Goal: Transaction & Acquisition: Purchase product/service

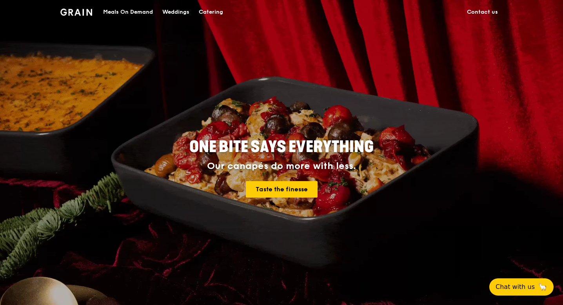
click at [103, 13] on div "Meals On Demand" at bounding box center [128, 12] width 50 height 24
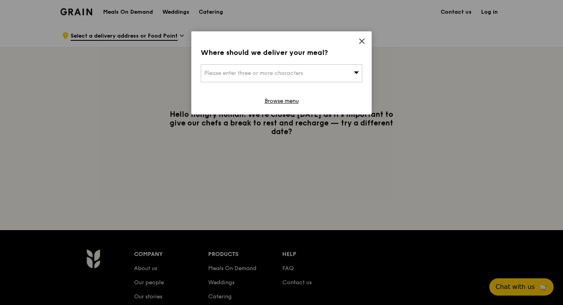
click at [361, 44] on icon at bounding box center [361, 41] width 5 height 5
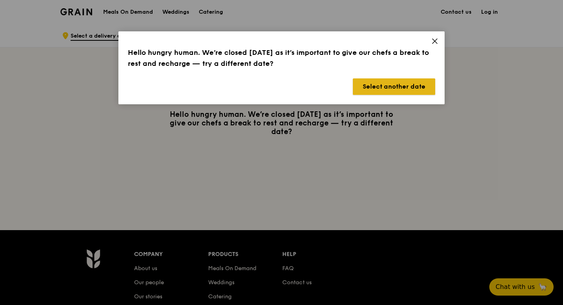
click at [424, 95] on button "Select another date" at bounding box center [394, 86] width 82 height 16
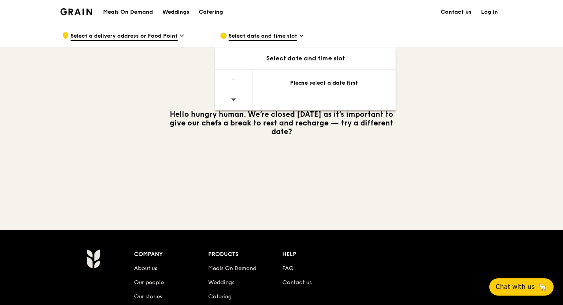
click at [336, 87] on div "Please select a date first" at bounding box center [324, 83] width 124 height 8
click at [223, 109] on div at bounding box center [233, 100] width 37 height 20
click at [264, 161] on div "Hello hungry human. We’re closed [DATE] as it’s important to give our chefs a b…" at bounding box center [282, 122] width 452 height 151
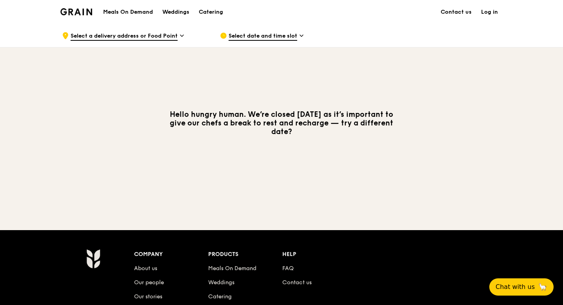
click at [104, 13] on h1 "Meals On Demand" at bounding box center [128, 12] width 50 height 8
click at [117, 39] on span "Select a delivery address or Food Point" at bounding box center [124, 36] width 107 height 9
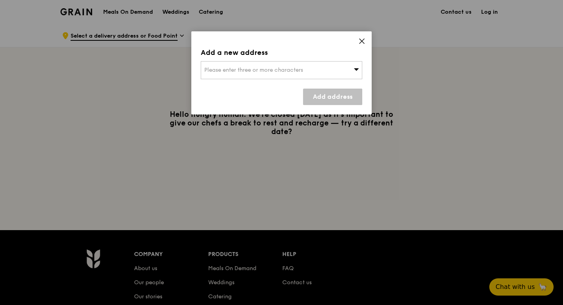
click at [226, 73] on span "Please enter three or more characters" at bounding box center [253, 70] width 99 height 7
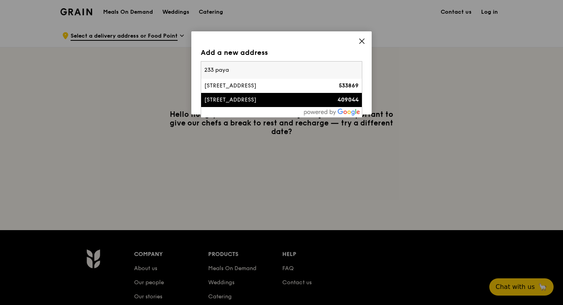
type input "233 paya"
click at [229, 104] on div "[STREET_ADDRESS]" at bounding box center [262, 100] width 116 height 8
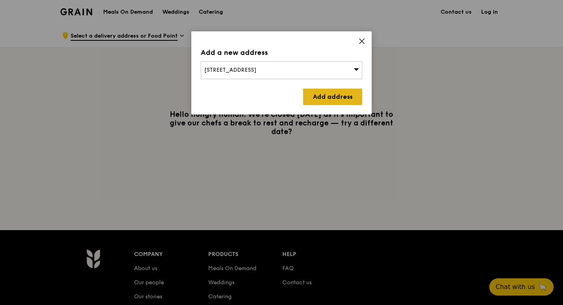
click at [303, 105] on link "Add address" at bounding box center [332, 97] width 59 height 16
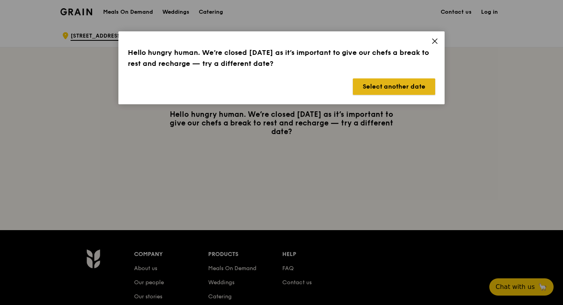
click at [383, 95] on button "Select another date" at bounding box center [394, 86] width 82 height 16
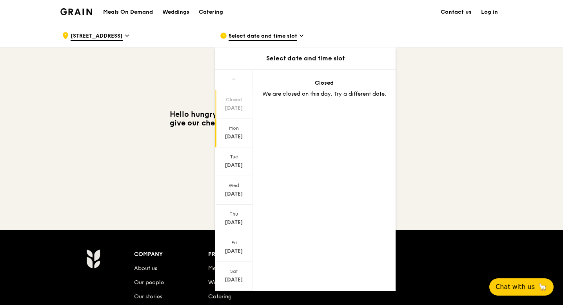
click at [221, 141] on div "[DATE]" at bounding box center [233, 137] width 35 height 8
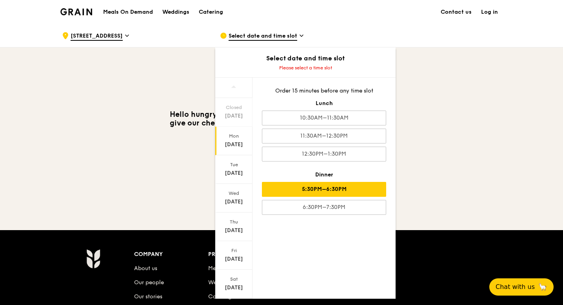
click at [292, 197] on div "5:30PM–6:30PM" at bounding box center [324, 189] width 124 height 15
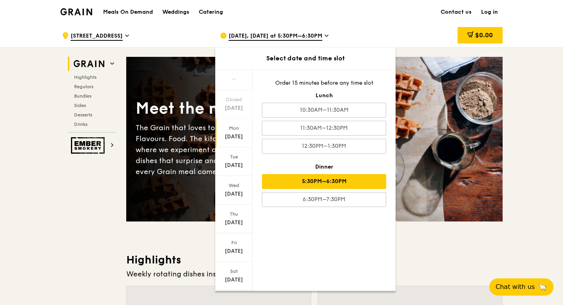
click at [429, 265] on h3 "Highlights" at bounding box center [314, 260] width 376 height 14
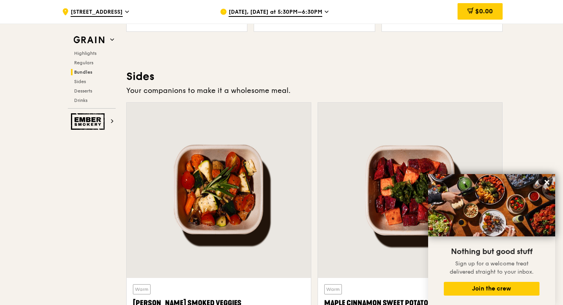
scroll to position [1980, 0]
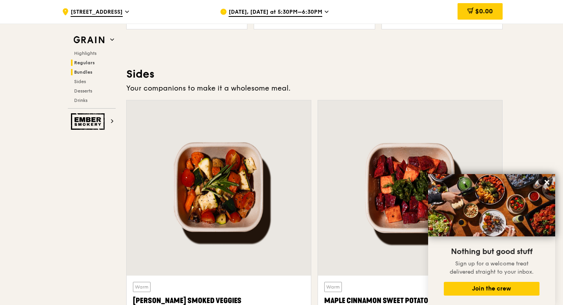
click at [74, 65] on span "Regulars" at bounding box center [84, 62] width 21 height 5
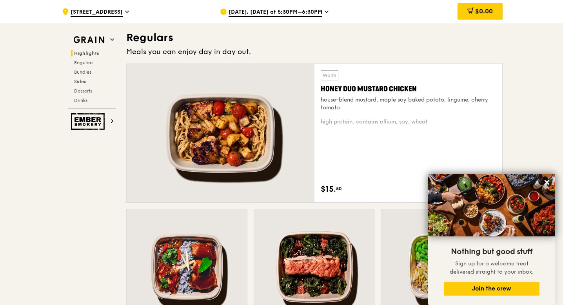
scroll to position [564, 0]
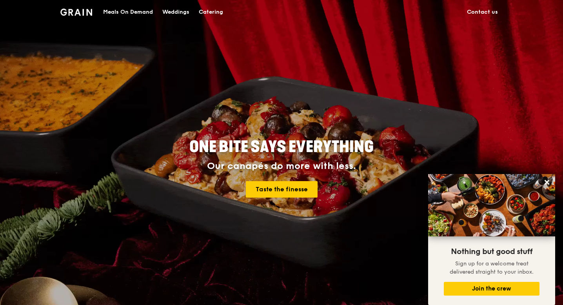
click at [162, 13] on div "Weddings" at bounding box center [175, 12] width 27 height 24
